Goal: Task Accomplishment & Management: Manage account settings

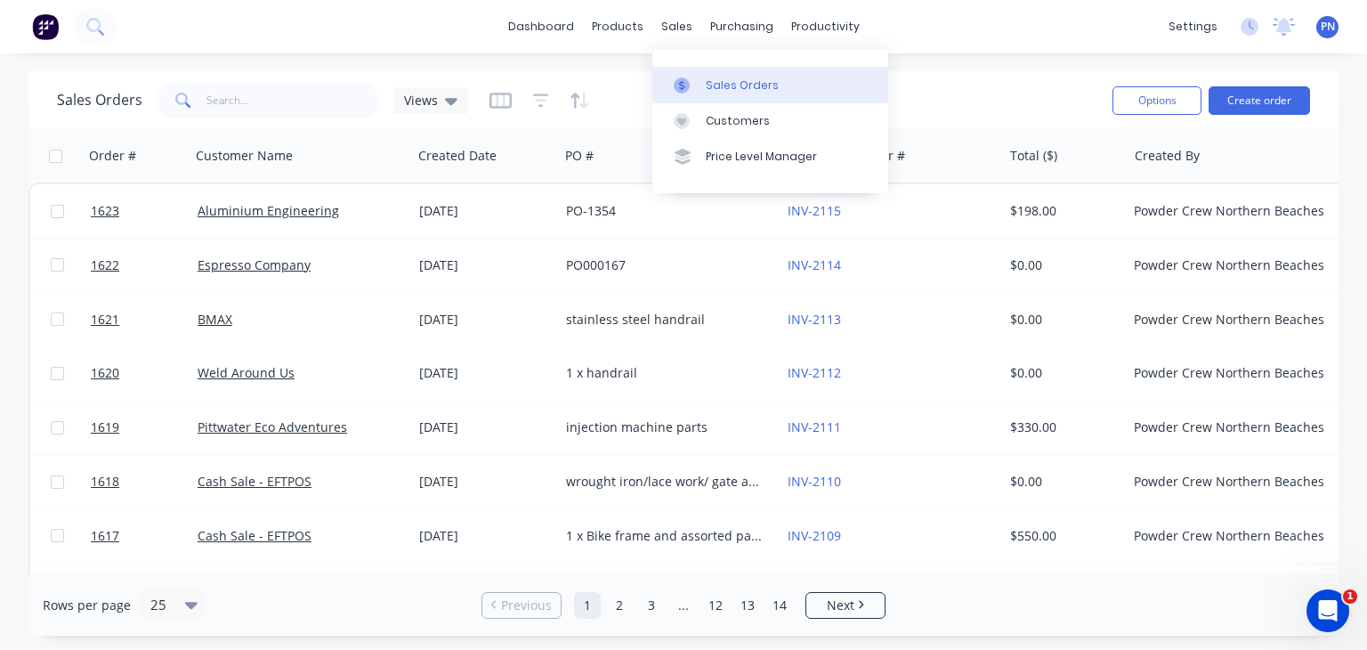
click at [701, 76] on link "Sales Orders" at bounding box center [770, 85] width 236 height 36
click at [714, 85] on div "Sales Orders" at bounding box center [742, 85] width 73 height 16
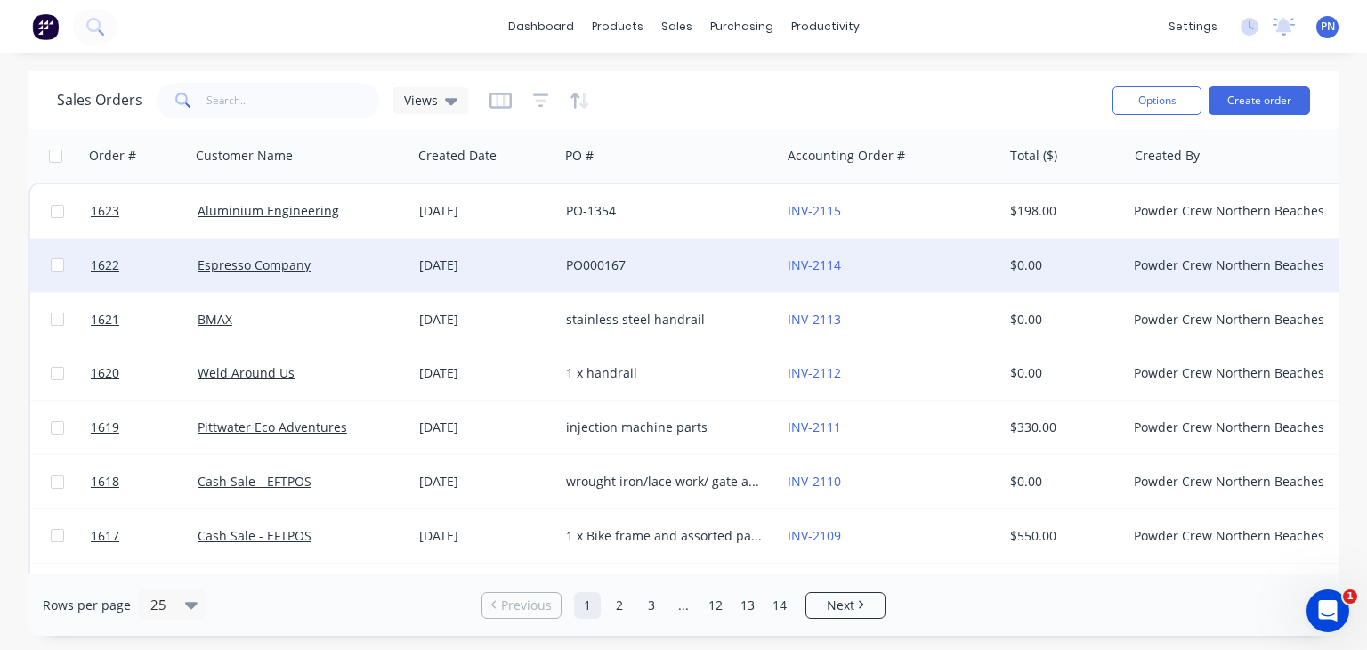
click at [707, 267] on div "PO000167" at bounding box center [665, 265] width 198 height 18
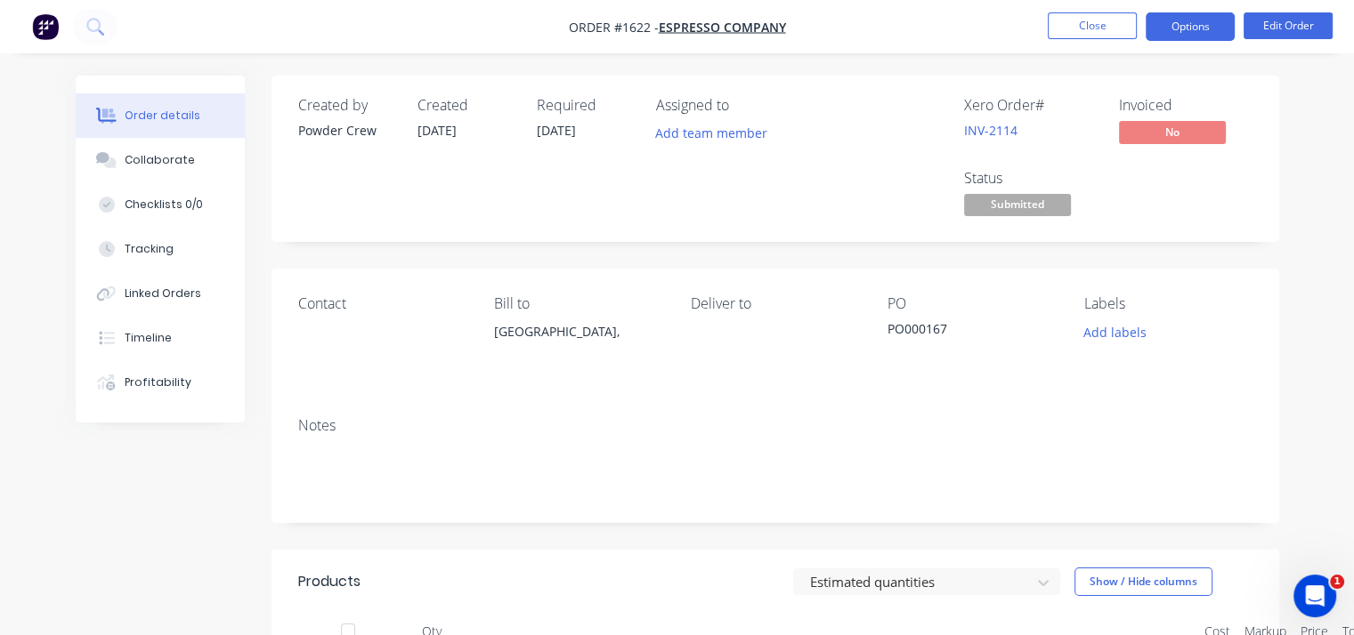
click at [1189, 27] on button "Options" at bounding box center [1189, 26] width 89 height 28
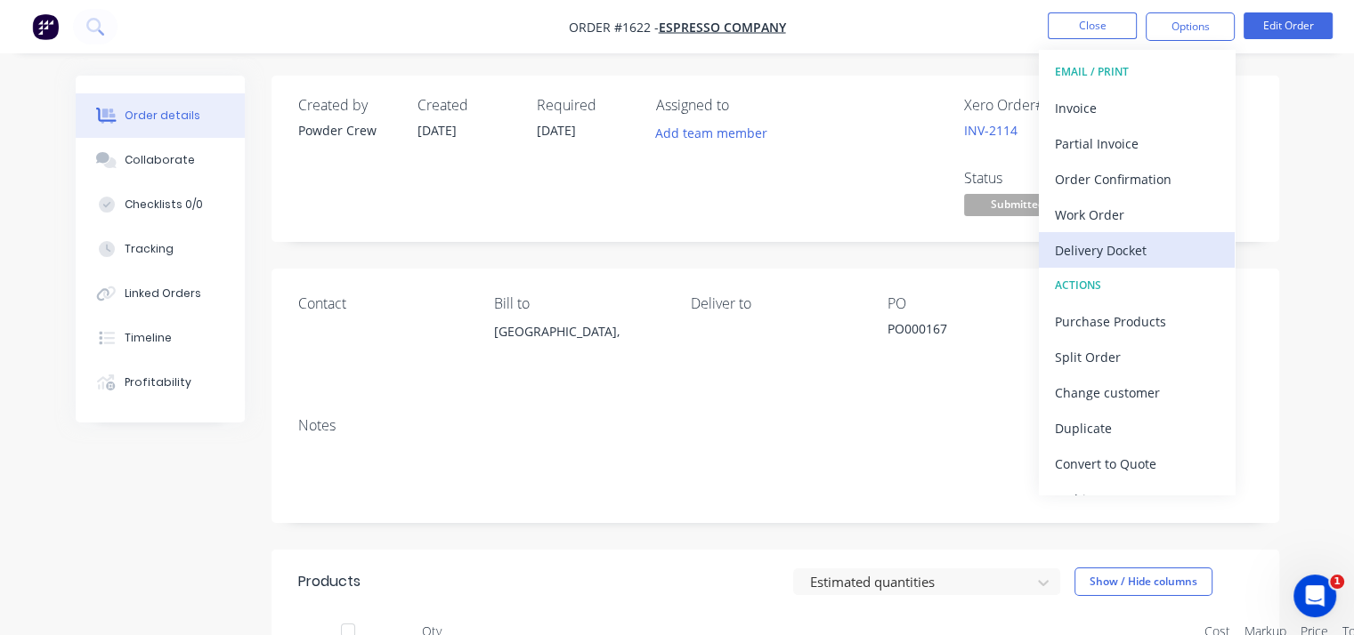
click at [1135, 249] on div "Delivery Docket" at bounding box center [1137, 251] width 164 height 26
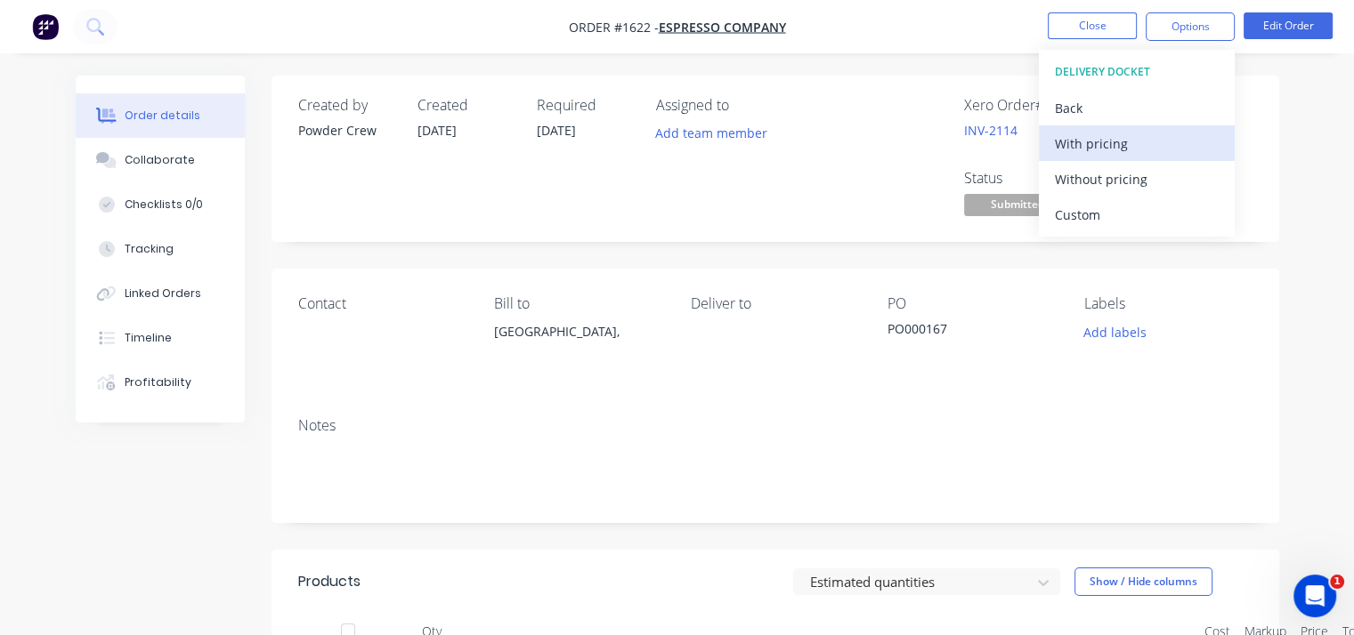
click at [1102, 150] on div "With pricing" at bounding box center [1137, 144] width 164 height 26
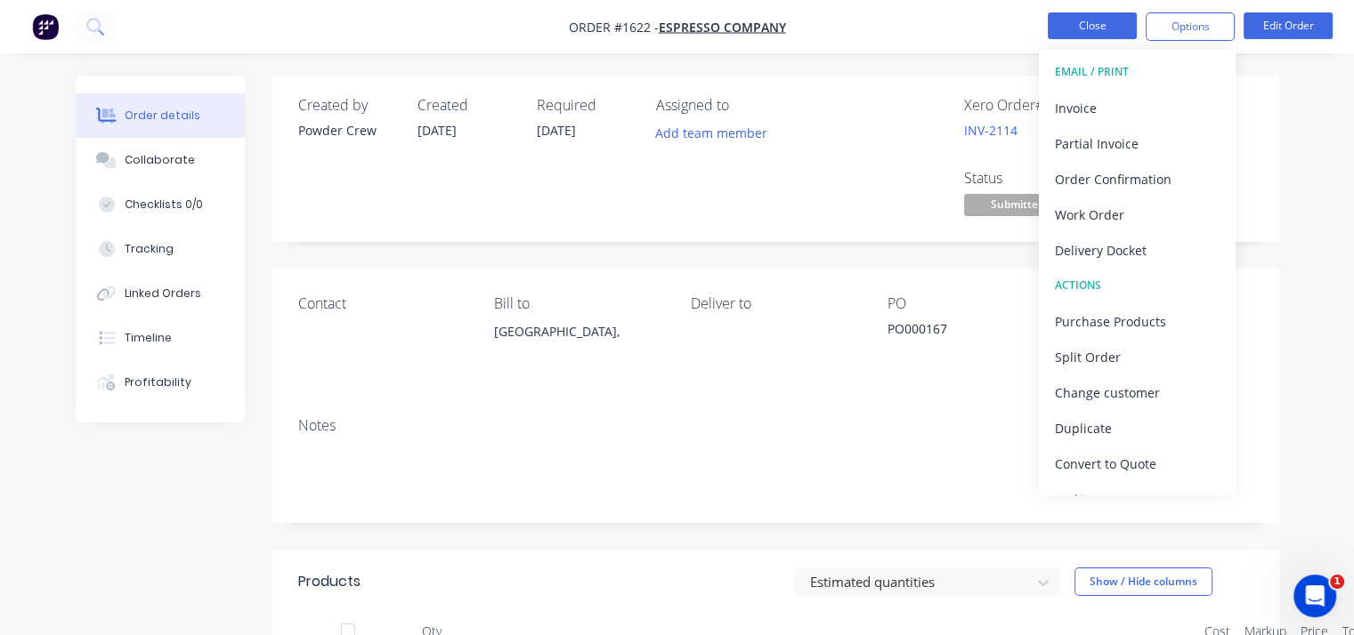
click at [1079, 30] on button "Close" at bounding box center [1091, 25] width 89 height 27
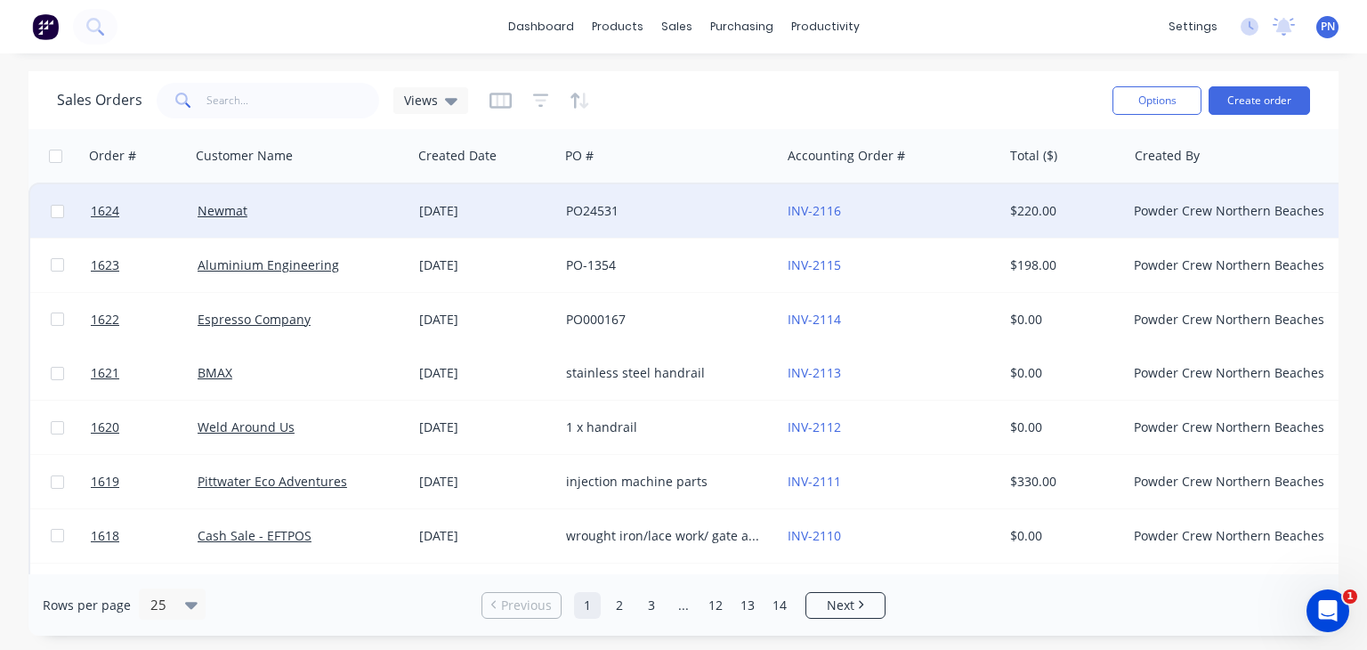
click at [668, 207] on div "PO24531" at bounding box center [665, 211] width 198 height 18
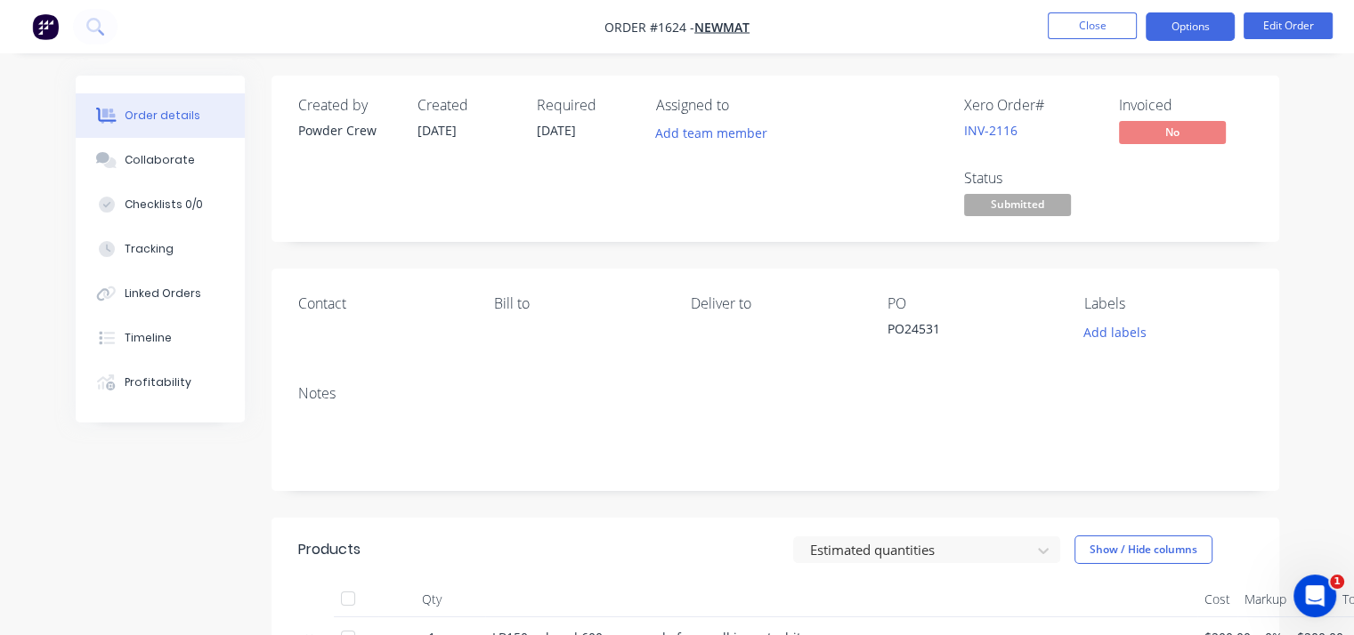
click at [1188, 36] on button "Options" at bounding box center [1189, 26] width 89 height 28
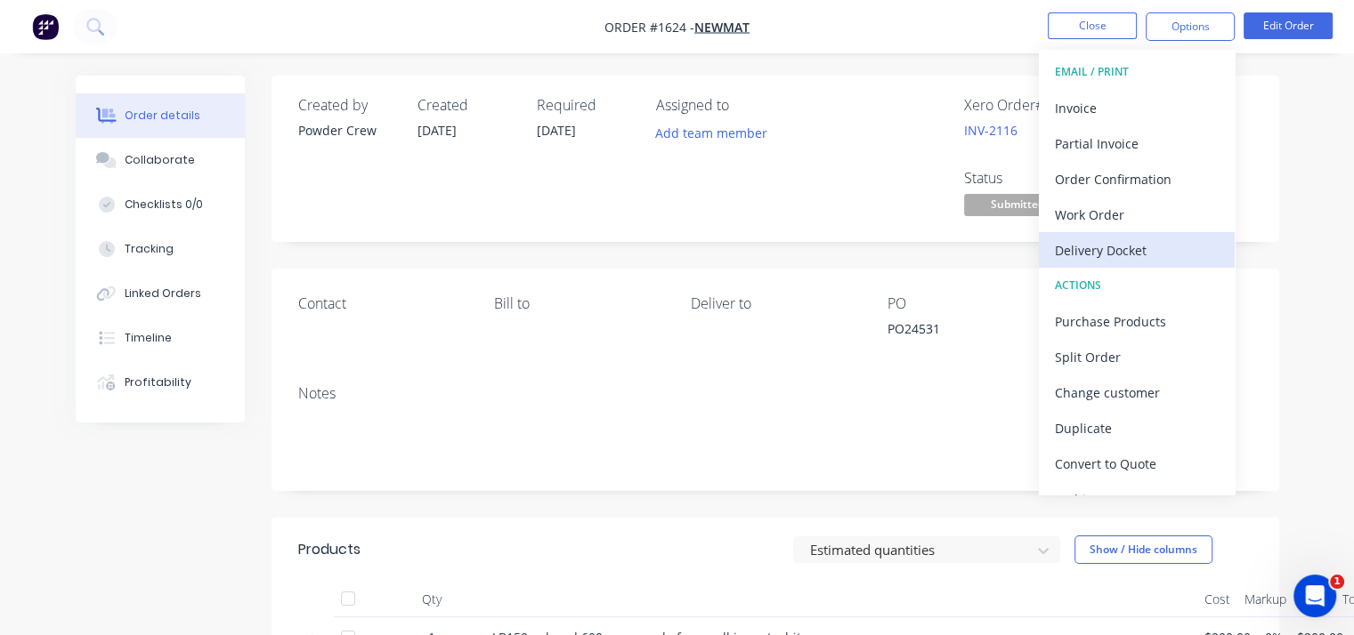
click at [1139, 248] on div "Delivery Docket" at bounding box center [1137, 251] width 164 height 26
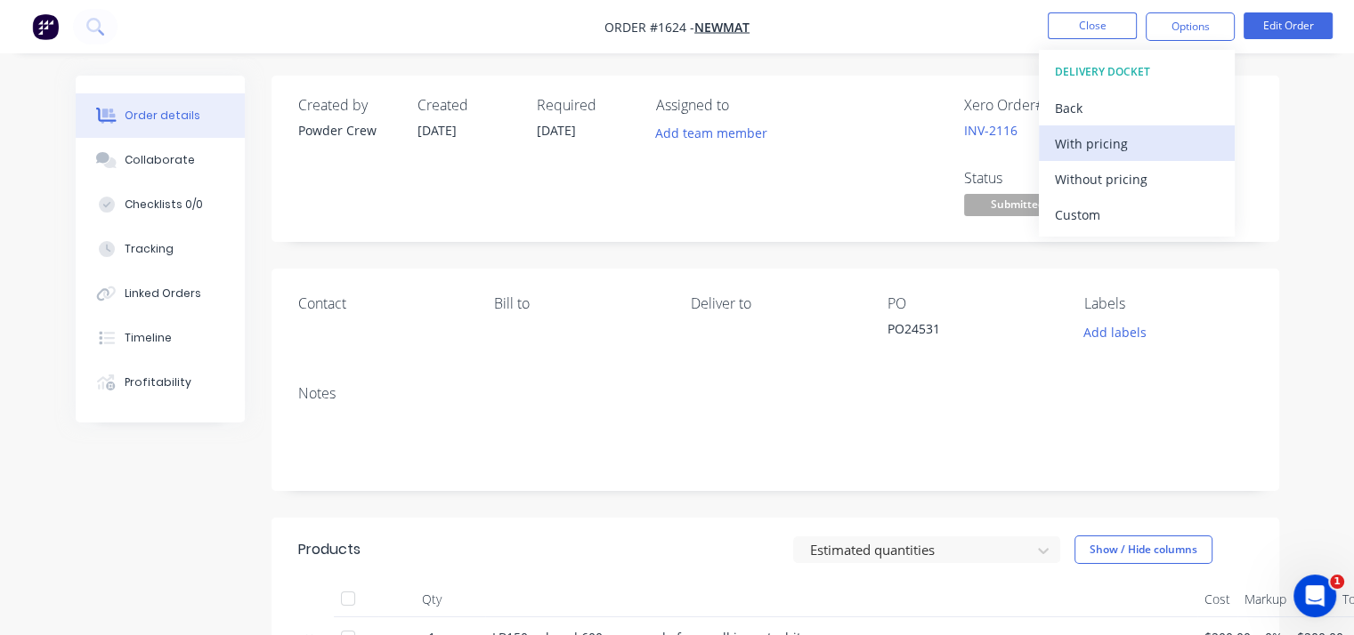
click at [1085, 143] on div "With pricing" at bounding box center [1137, 144] width 164 height 26
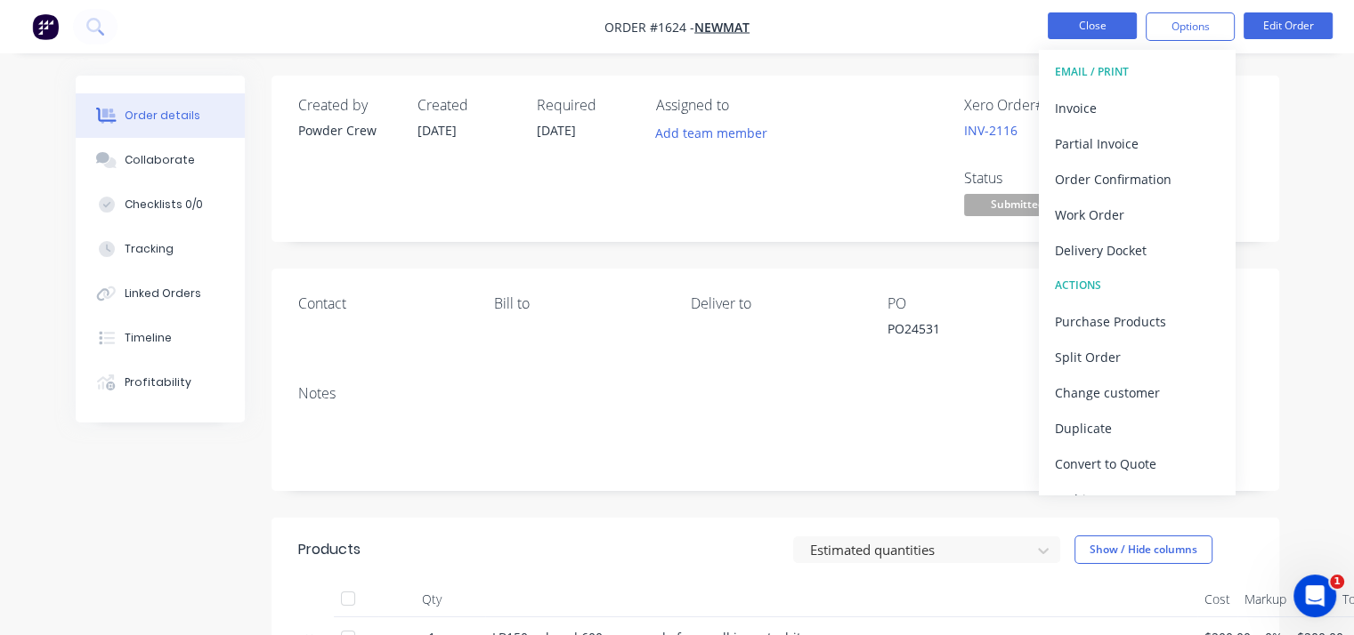
click at [1106, 28] on button "Close" at bounding box center [1091, 25] width 89 height 27
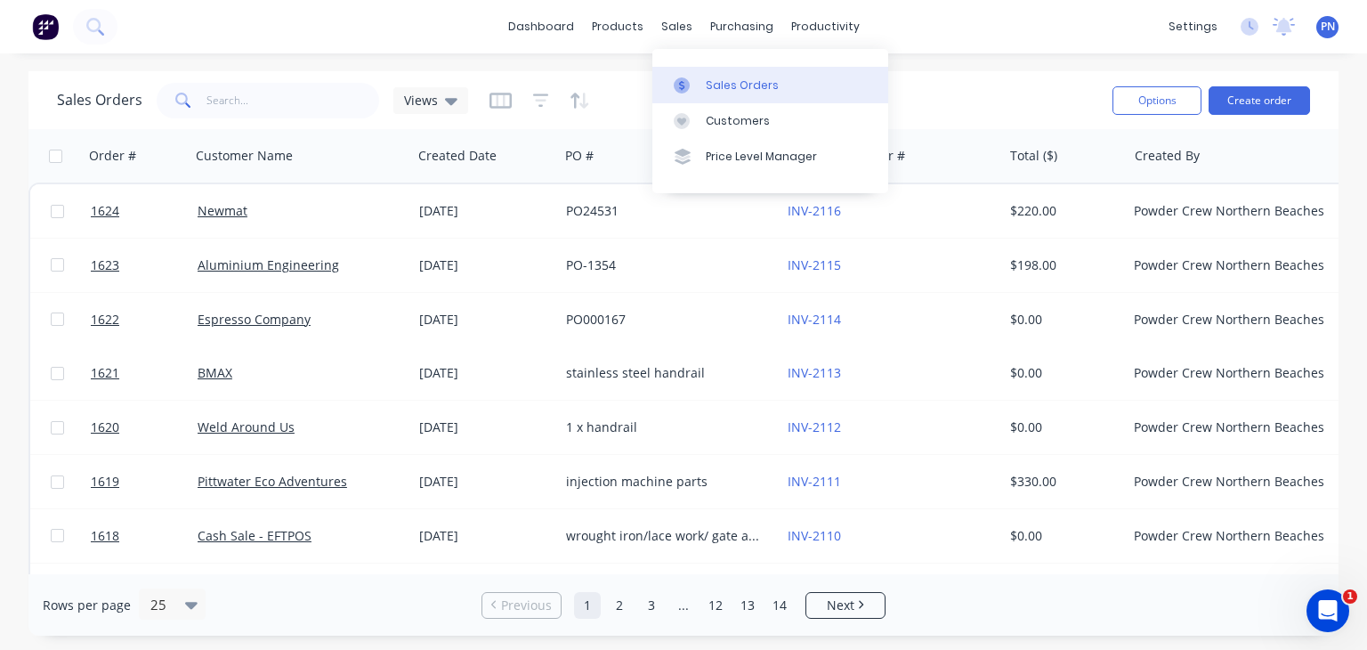
click at [714, 89] on div "Sales Orders" at bounding box center [742, 85] width 73 height 16
click at [324, 100] on input "text" at bounding box center [293, 101] width 174 height 36
type input "e"
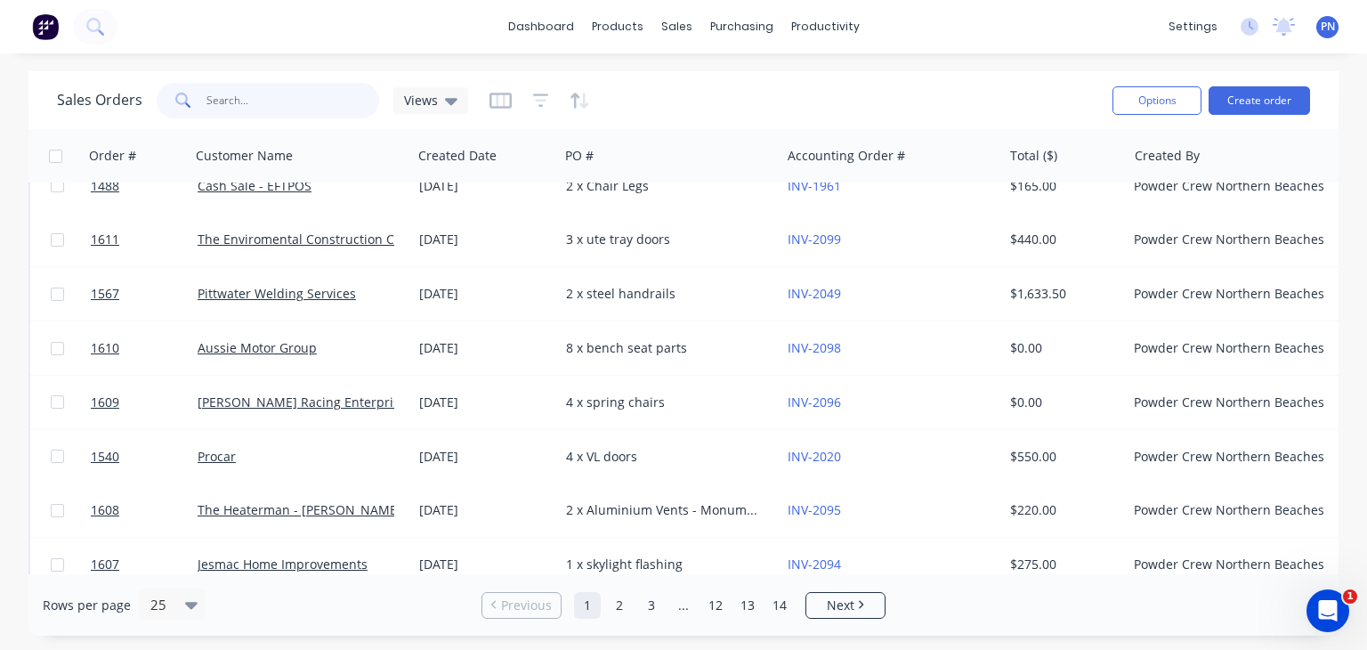
scroll to position [969, 0]
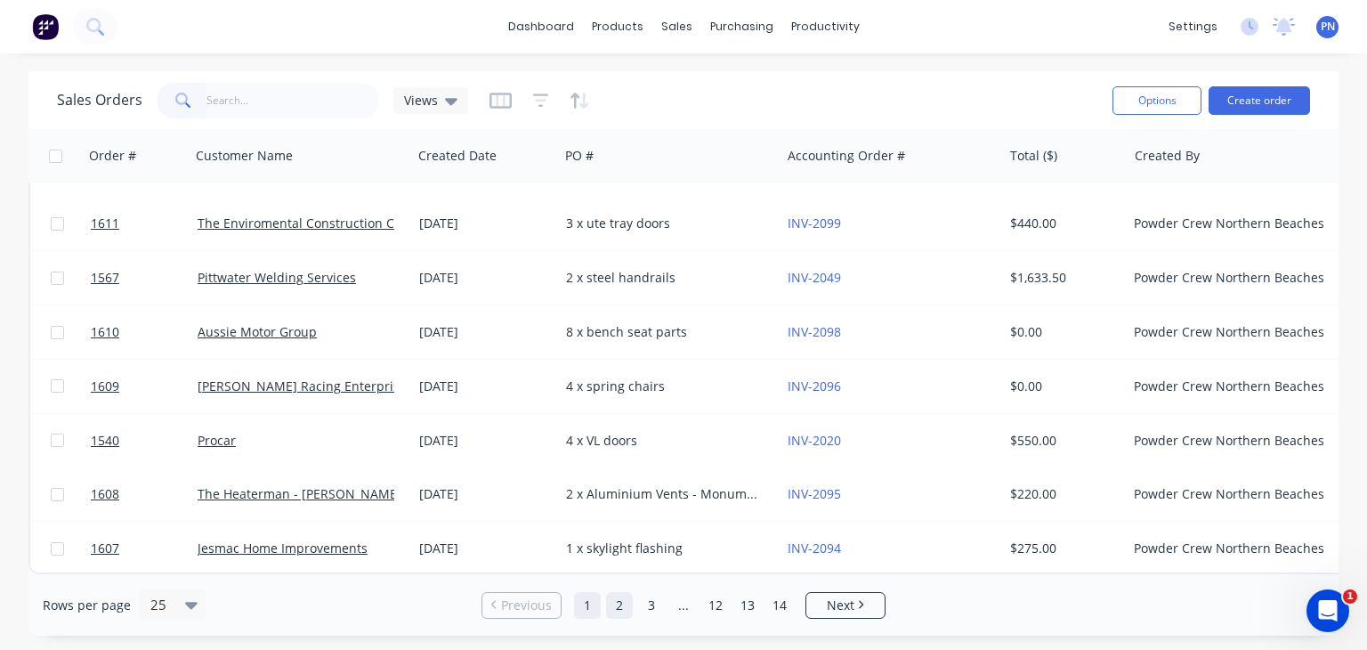
click at [617, 611] on link "2" at bounding box center [619, 605] width 27 height 27
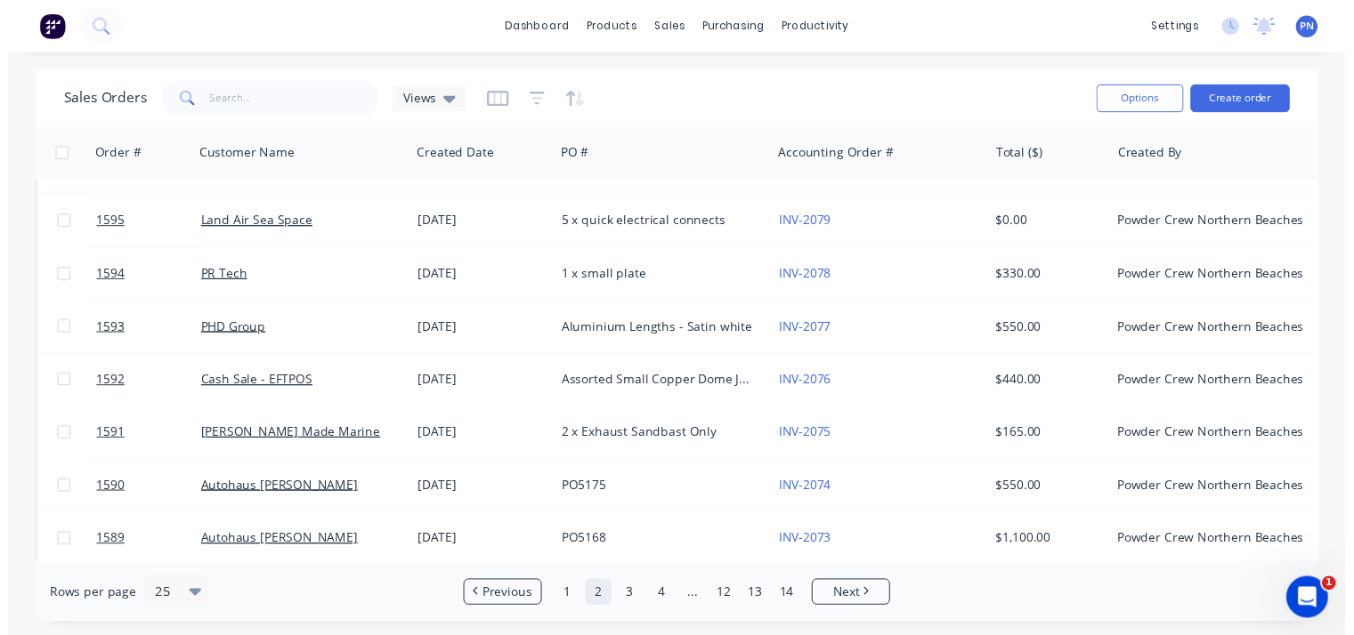
scroll to position [801, 0]
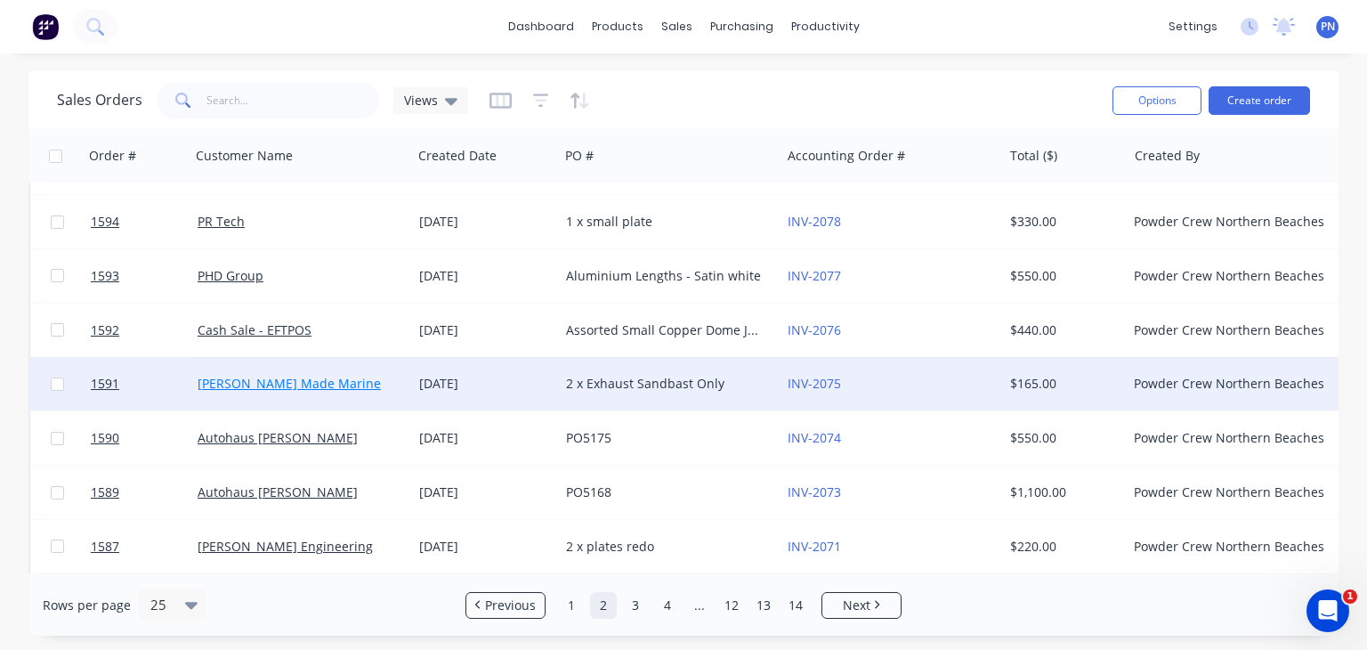
click at [284, 377] on link "[PERSON_NAME] Made Marine" at bounding box center [289, 383] width 183 height 17
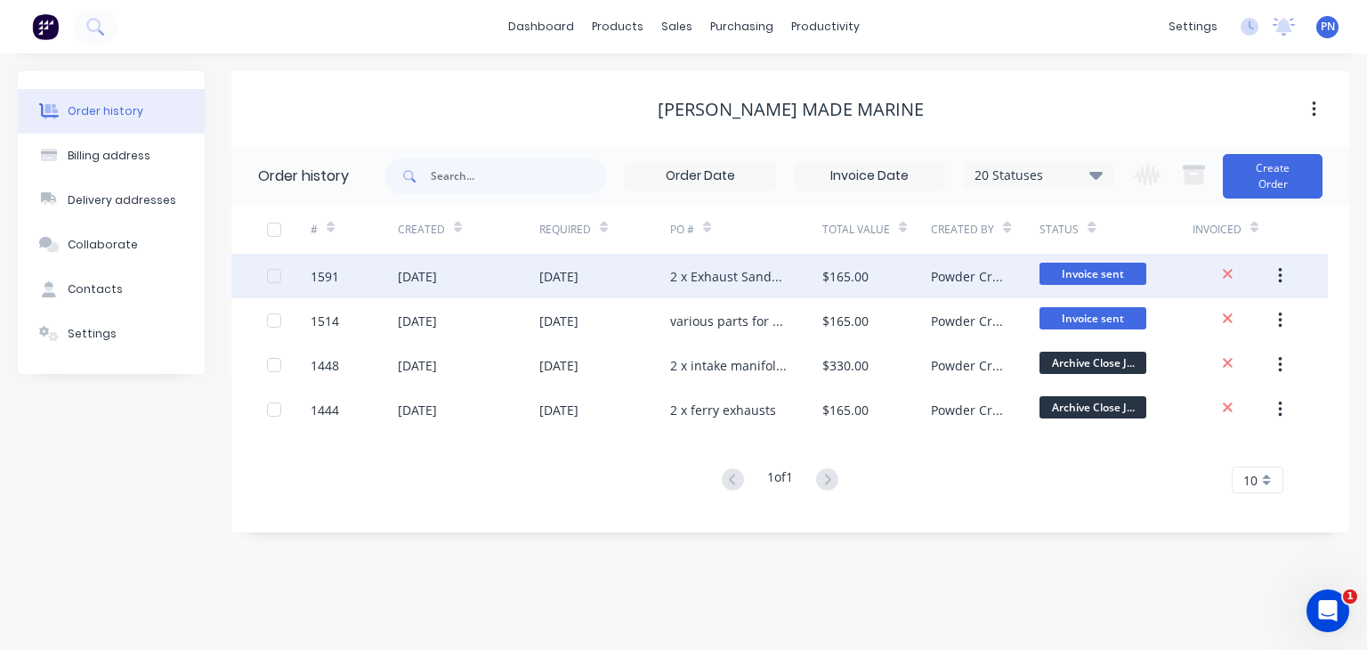
click at [628, 275] on div "[DATE]" at bounding box center [604, 276] width 131 height 44
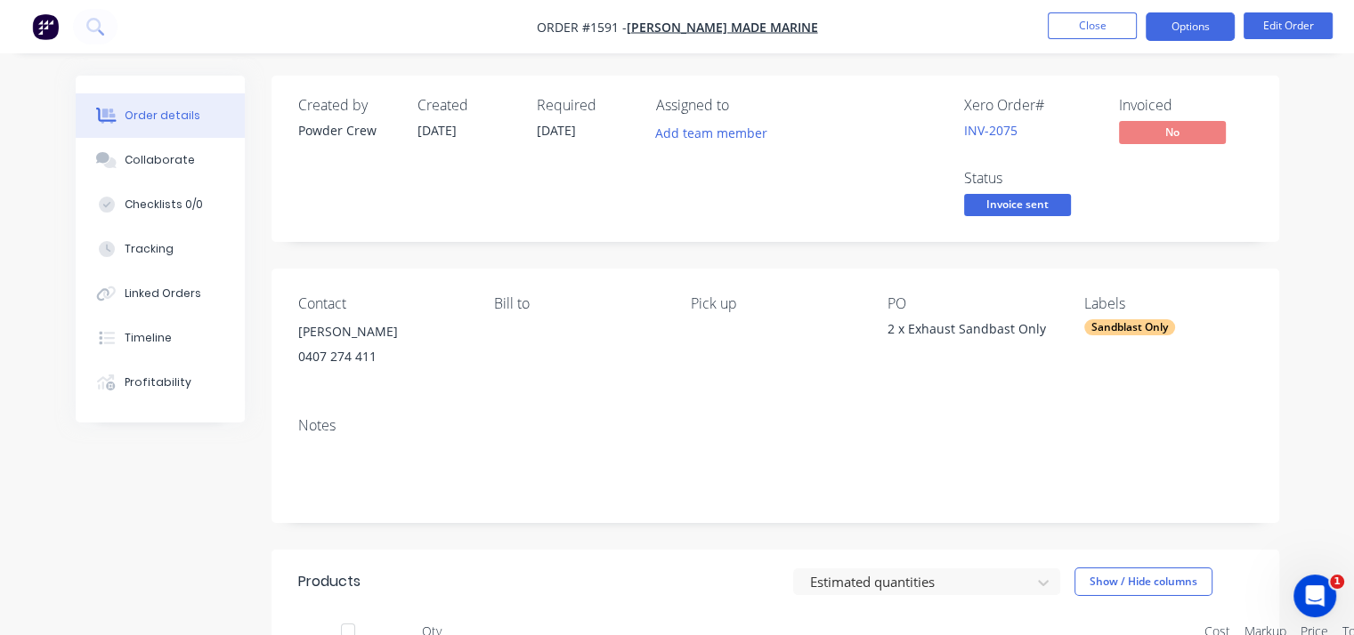
click at [1193, 29] on button "Options" at bounding box center [1189, 26] width 89 height 28
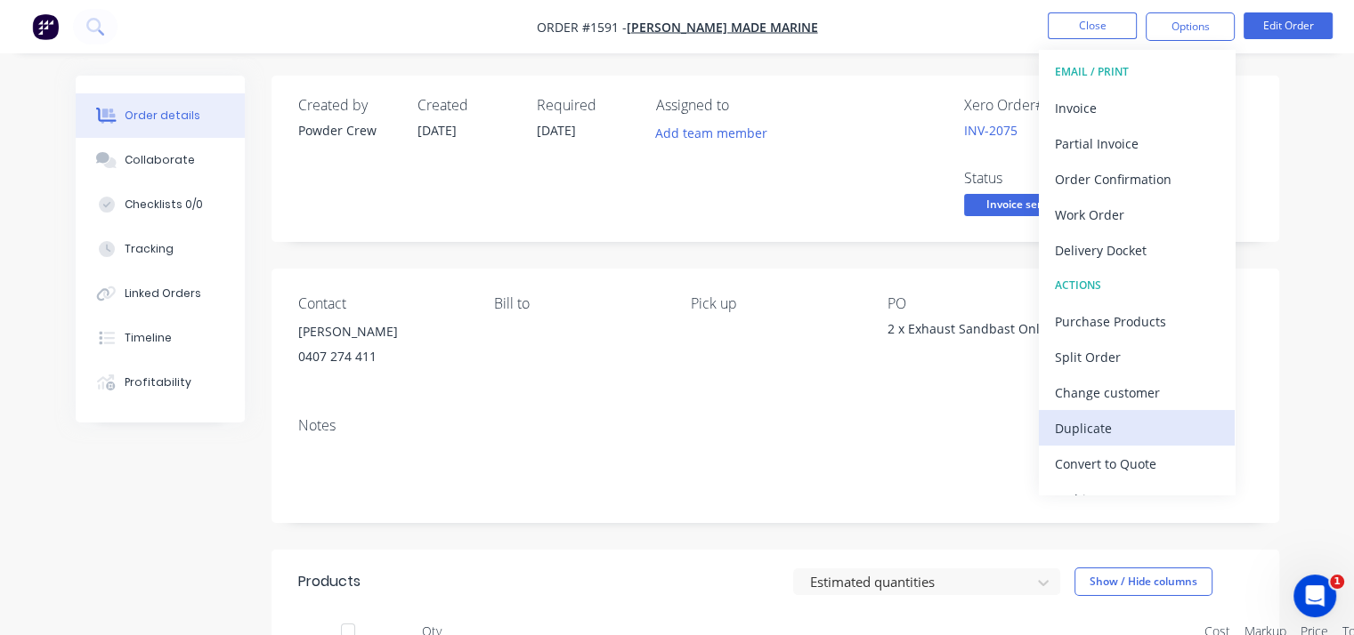
click at [1106, 421] on div "Duplicate" at bounding box center [1137, 429] width 164 height 26
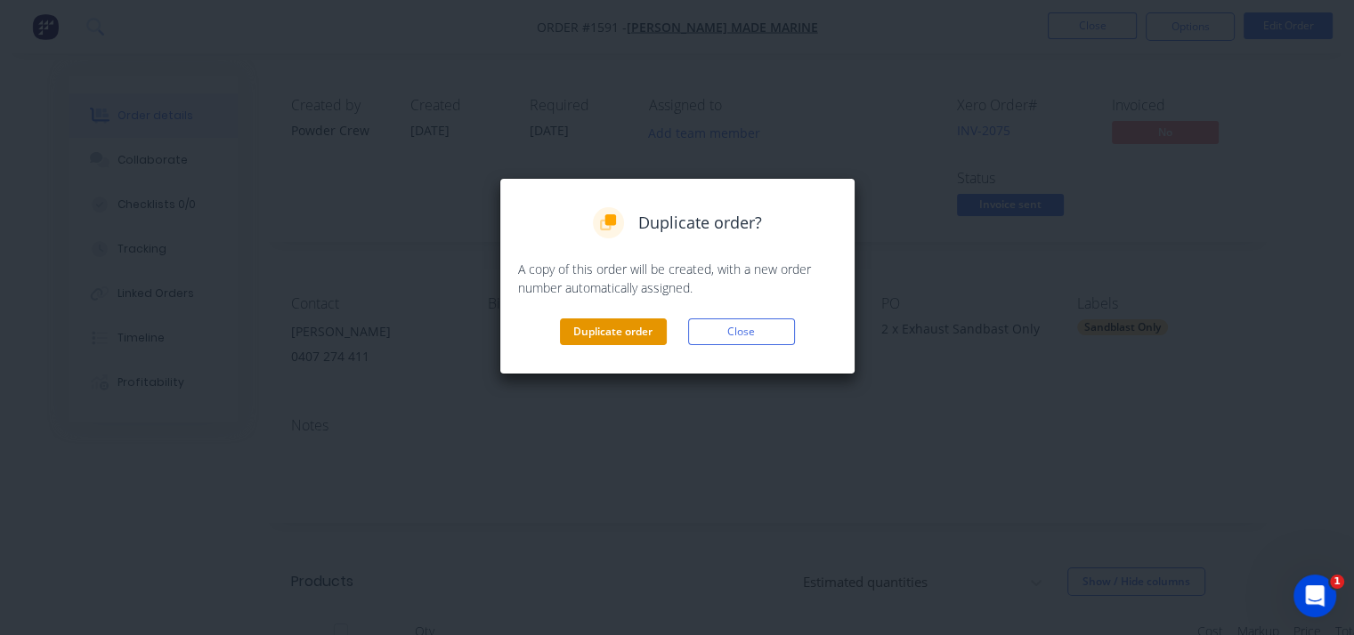
click at [618, 330] on button "Duplicate order" at bounding box center [613, 332] width 107 height 27
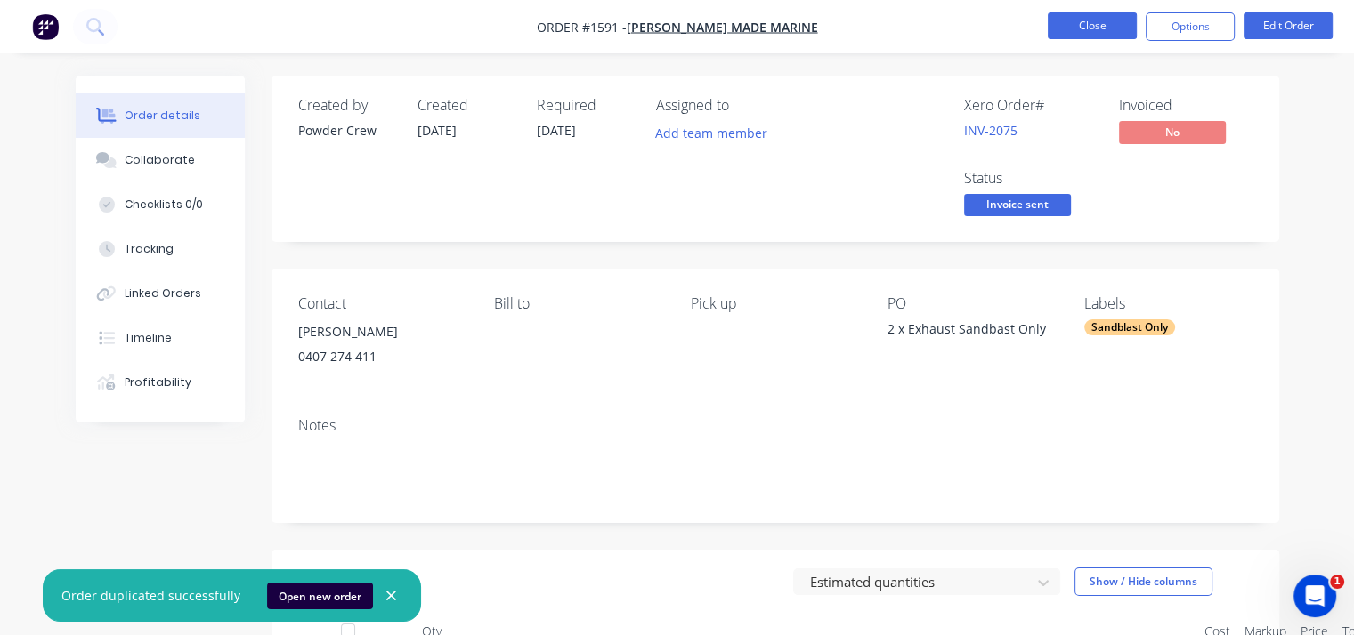
click at [1079, 32] on button "Close" at bounding box center [1091, 25] width 89 height 27
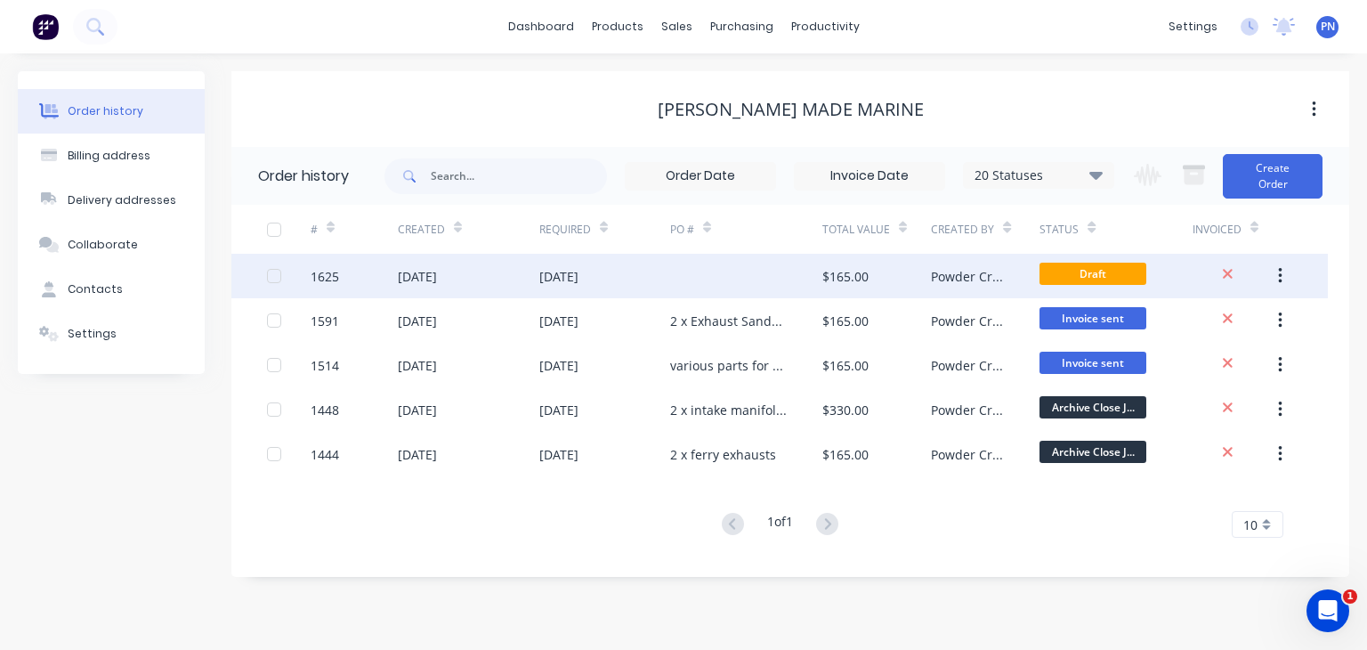
click at [753, 269] on div at bounding box center [746, 276] width 152 height 44
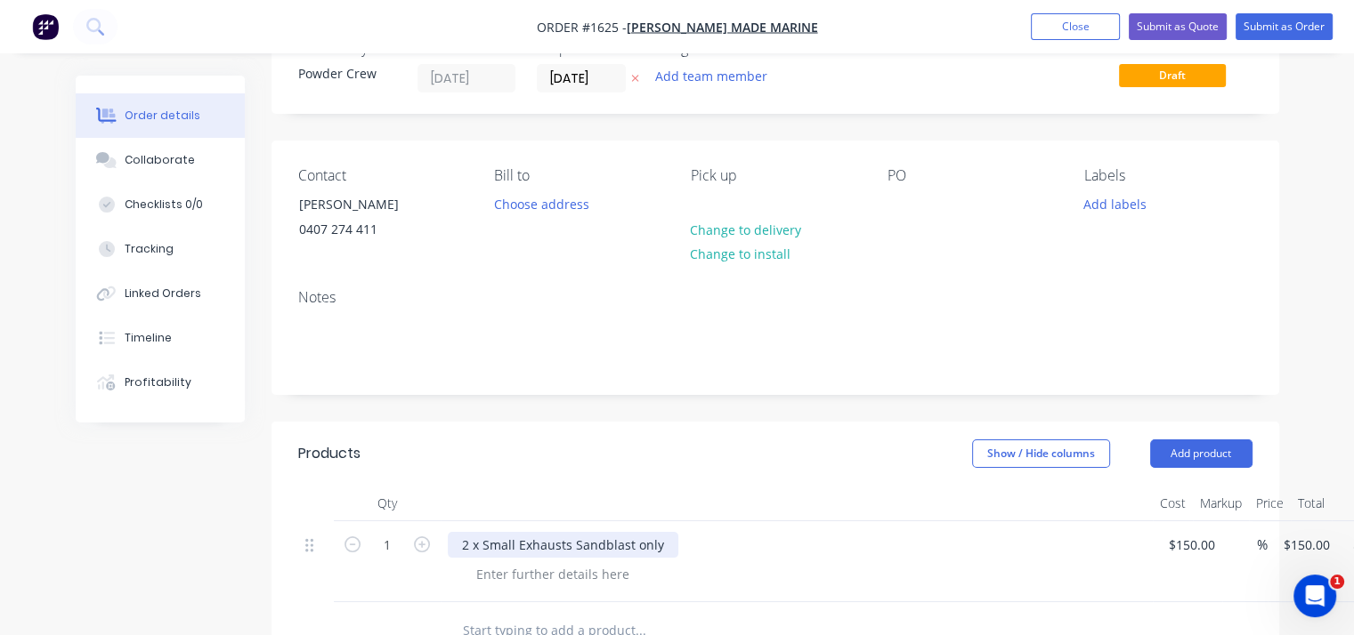
scroll to position [89, 0]
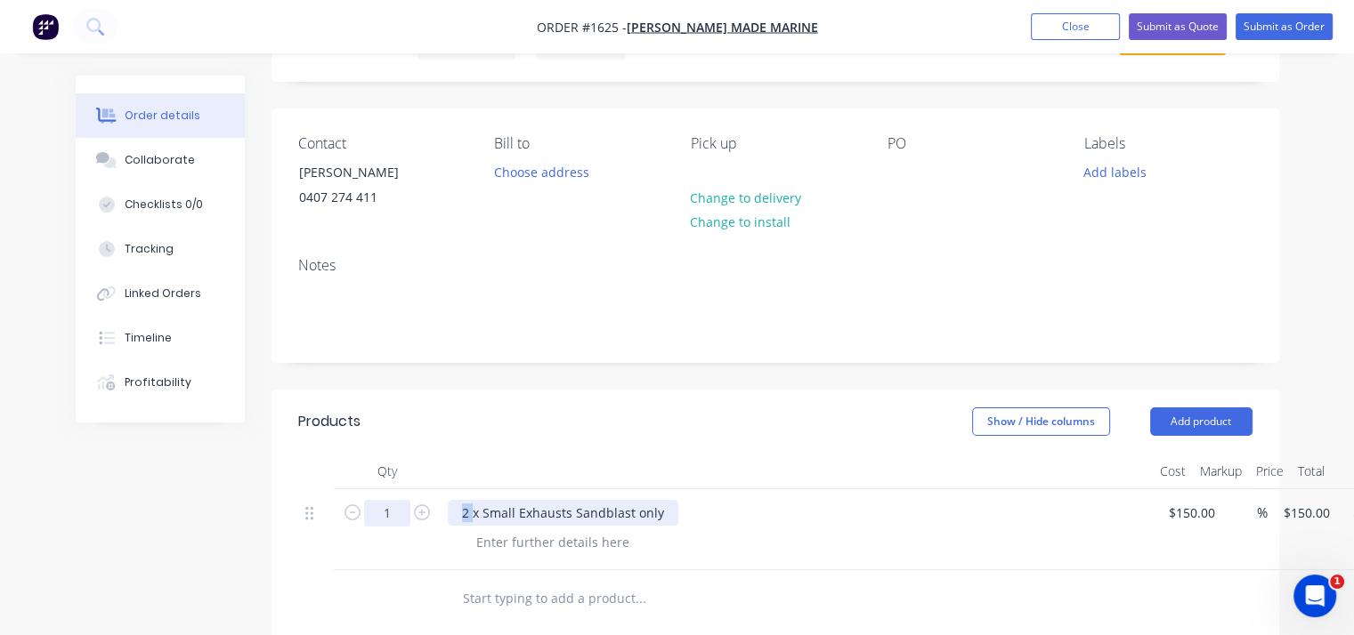
drag, startPoint x: 471, startPoint y: 516, endPoint x: 383, endPoint y: 504, distance: 89.0
click at [384, 504] on div "1 2 x Small Exhausts Sandblast only $150.00 $150.00 % $150.00 $150.00 $150.00 $…" at bounding box center [775, 529] width 954 height 81
drag, startPoint x: 560, startPoint y: 515, endPoint x: 427, endPoint y: 499, distance: 133.6
click at [404, 504] on div "1 1x Small Exhausts Sandblast only $150.00 $150.00 % $150.00 $150.00 $150.00 $1…" at bounding box center [775, 529] width 954 height 81
copy div "1x Small Exhaust"
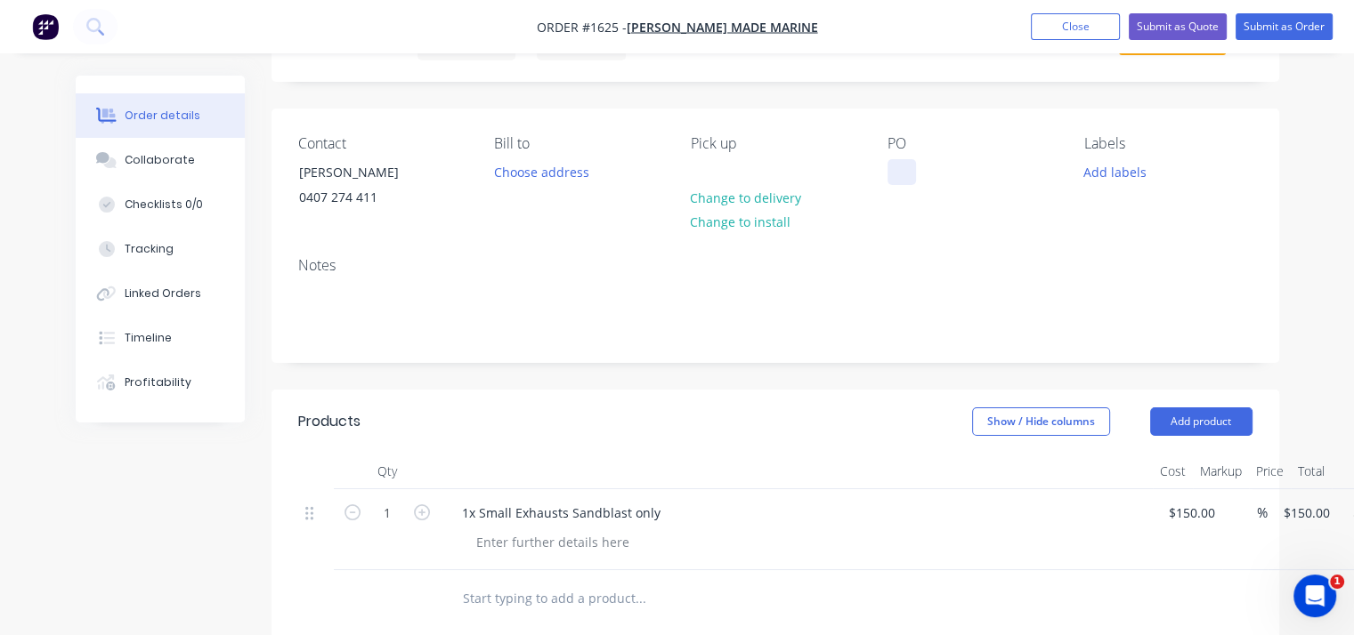
click at [906, 165] on div at bounding box center [901, 172] width 28 height 26
paste div
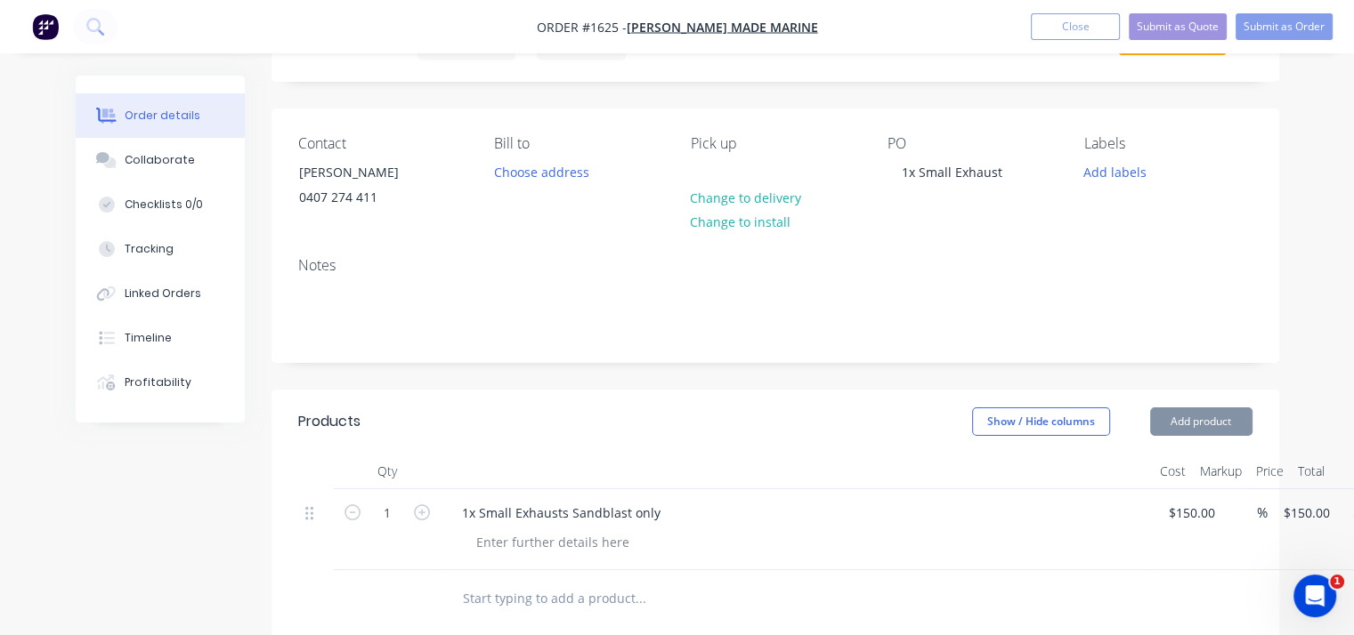
click at [1281, 285] on div "Order details Collaborate Checklists 0/0 Tracking Linked Orders Timeline Profit…" at bounding box center [677, 534] width 1239 height 1095
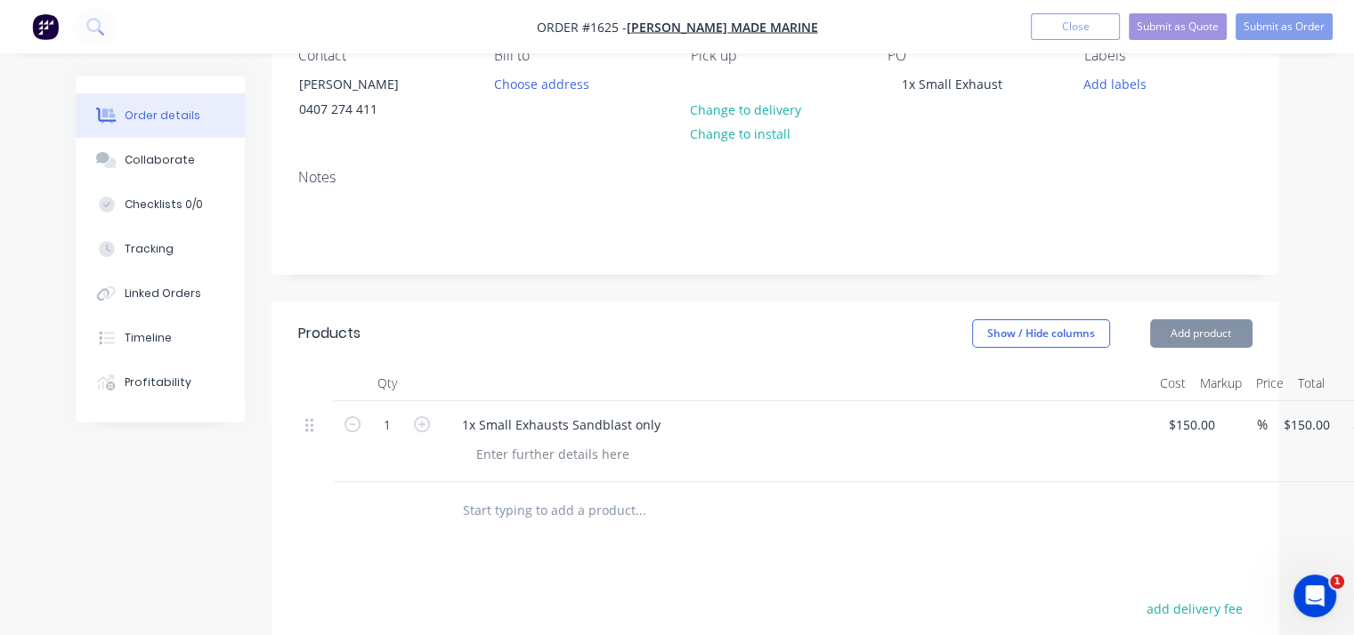
scroll to position [178, 0]
click at [1201, 421] on div "1 1x Small Exhausts Sandblast only 150 $150.00 % $150.00 $150.00 $150.00 $150.00" at bounding box center [775, 440] width 954 height 81
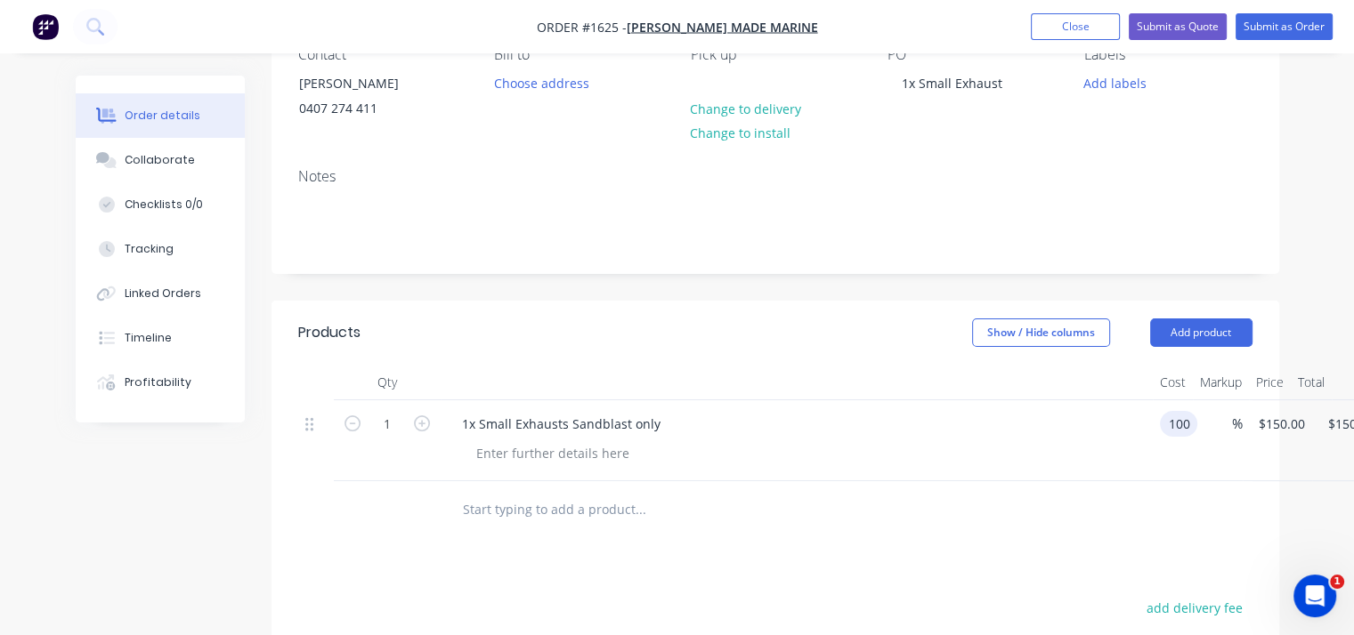
type input "$100.00"
click at [1032, 463] on div at bounding box center [803, 454] width 683 height 26
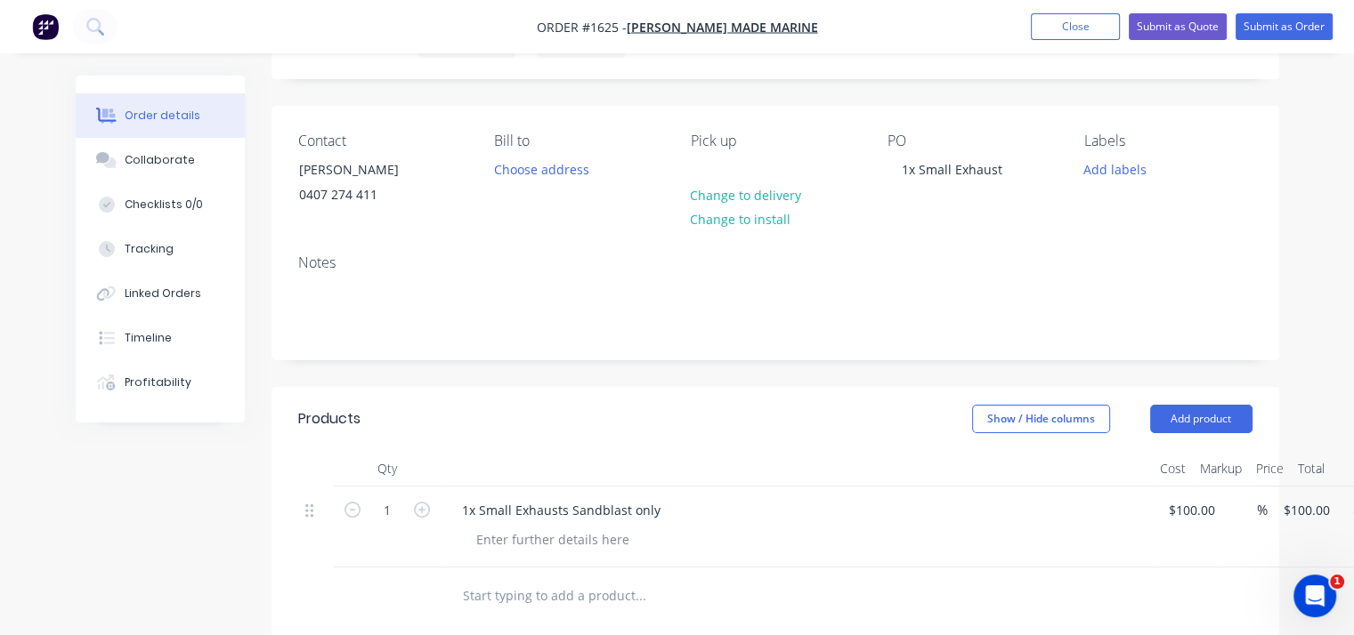
scroll to position [0, 0]
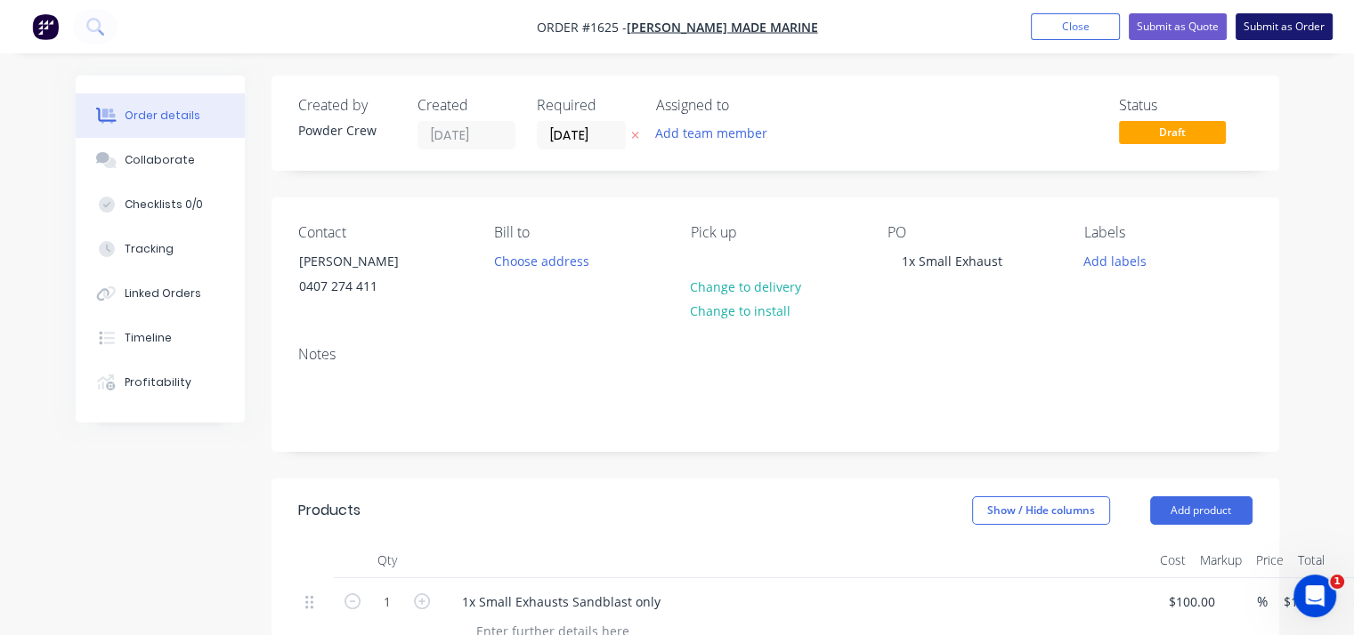
click at [1267, 33] on button "Submit as Order" at bounding box center [1283, 26] width 97 height 27
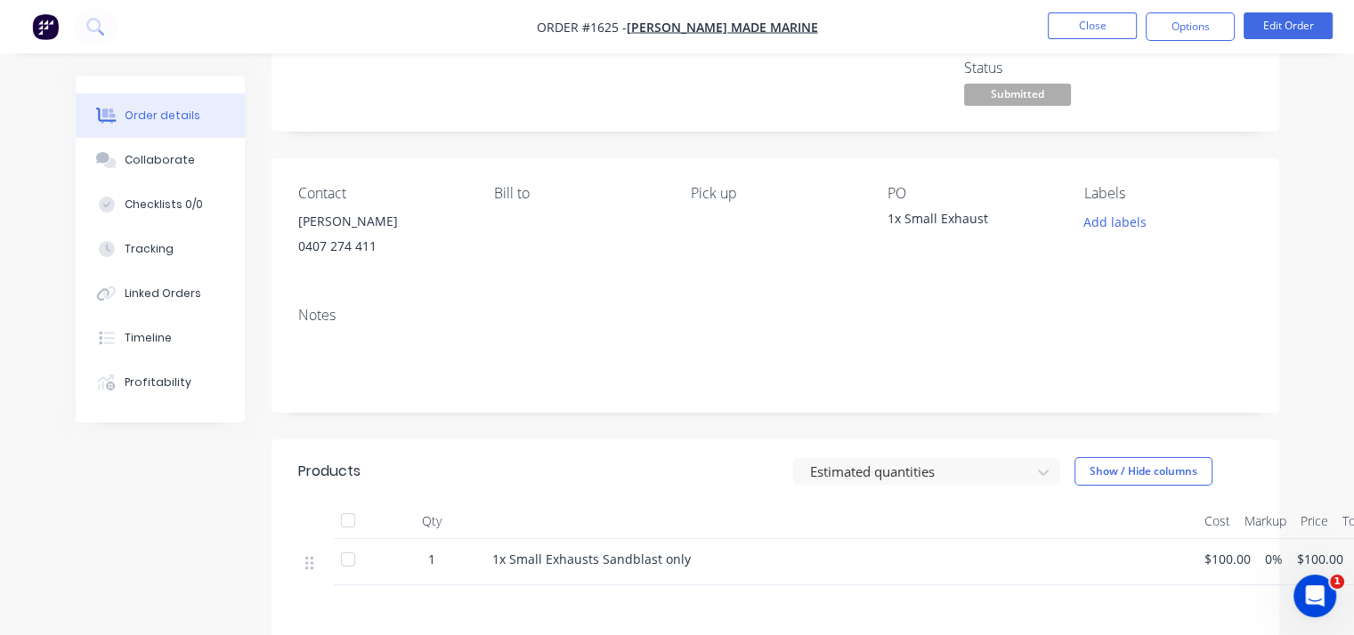
scroll to position [109, 0]
click at [1046, 97] on span "Submitted" at bounding box center [1017, 96] width 107 height 22
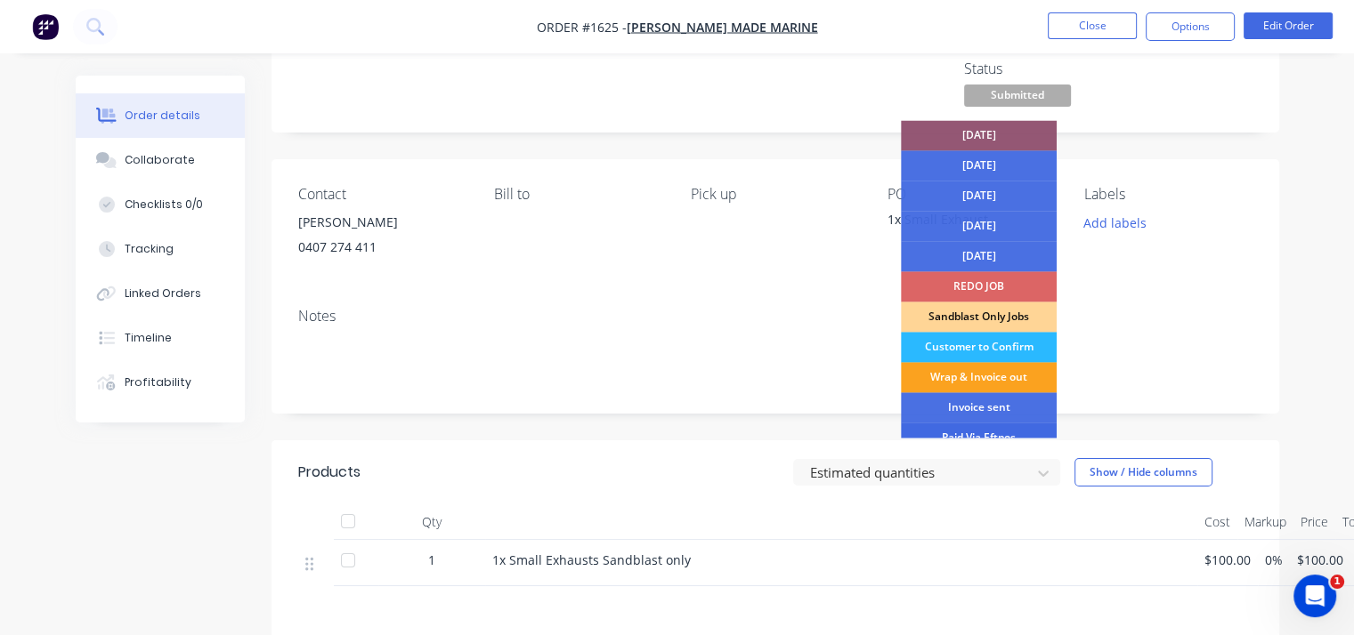
click at [997, 435] on div "Paid Via Eftpos" at bounding box center [979, 438] width 156 height 30
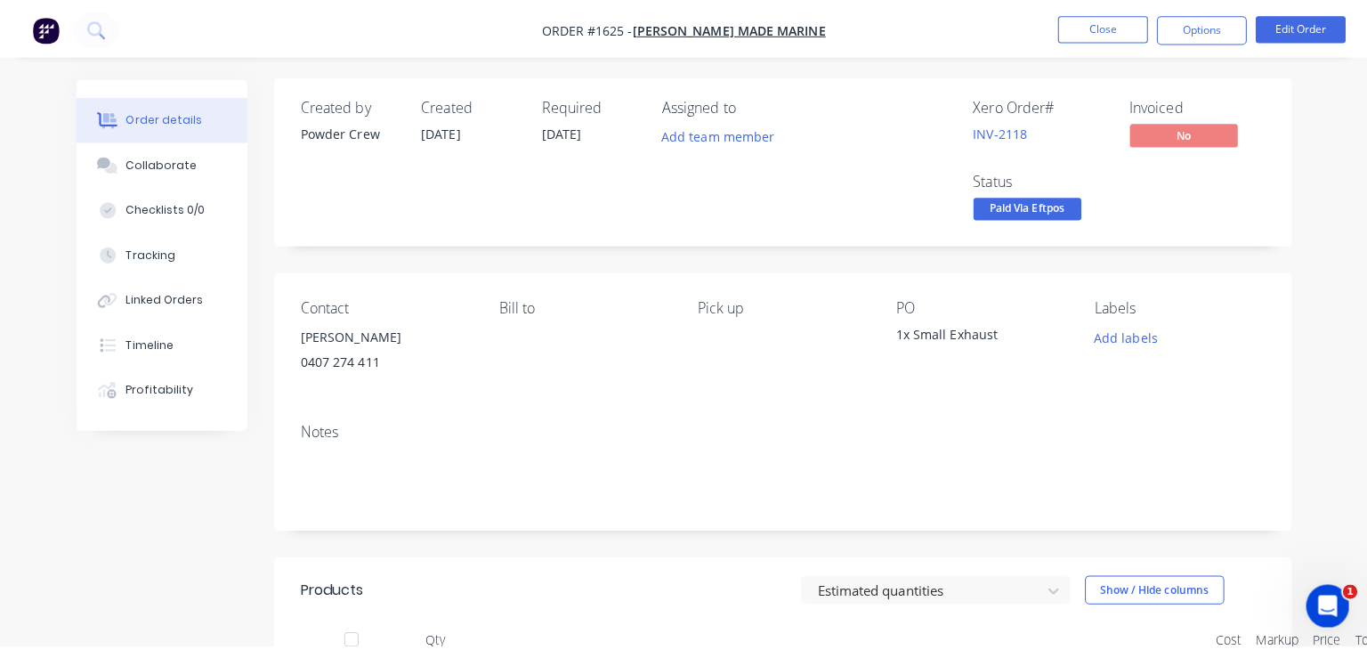
scroll to position [0, 0]
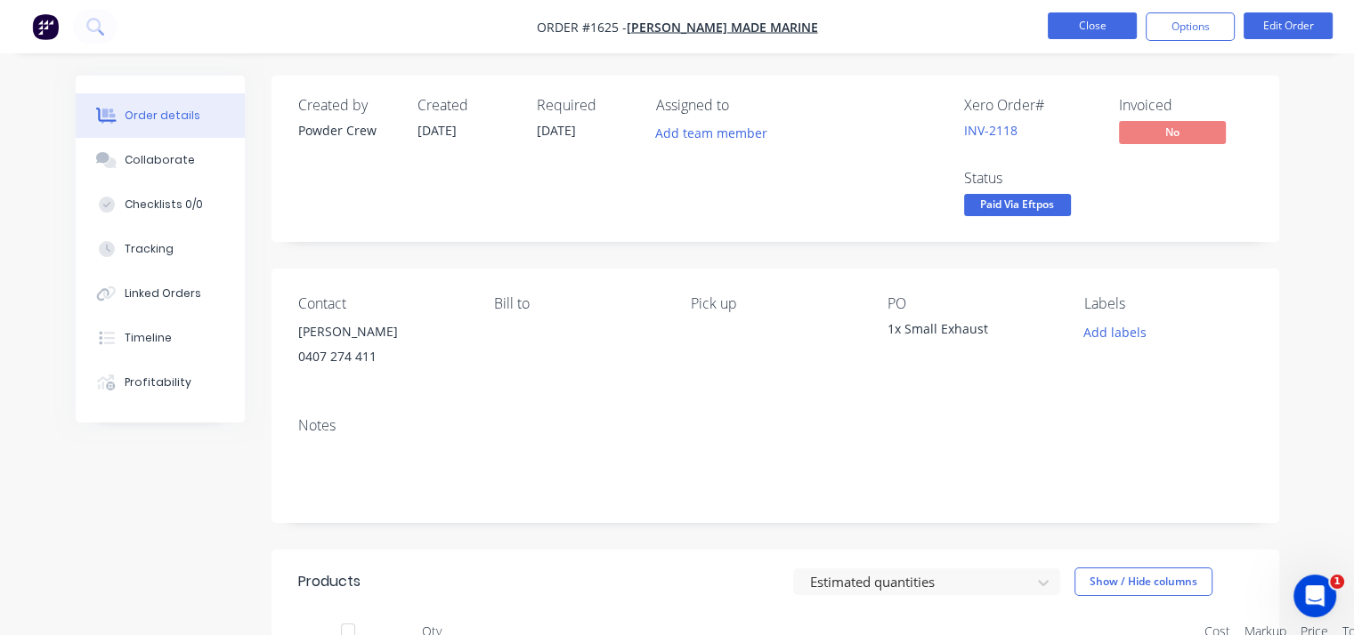
click at [1083, 27] on button "Close" at bounding box center [1091, 25] width 89 height 27
